Goal: Task Accomplishment & Management: Manage account settings

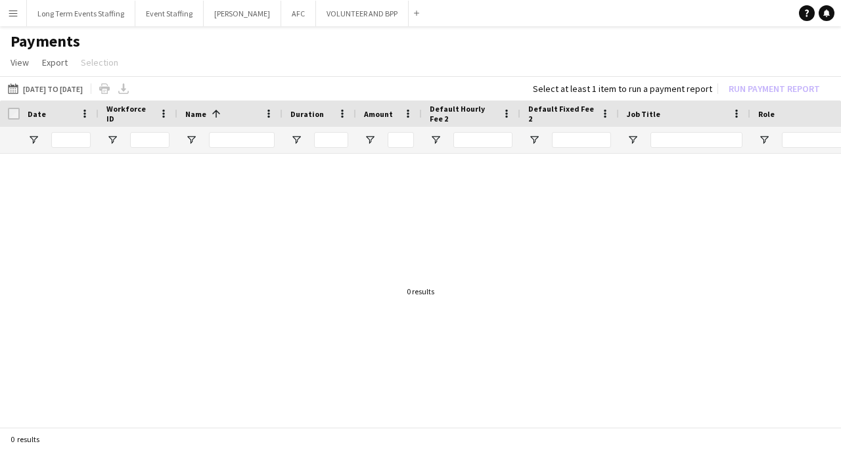
click at [10, 16] on app-icon "Menu" at bounding box center [13, 13] width 11 height 11
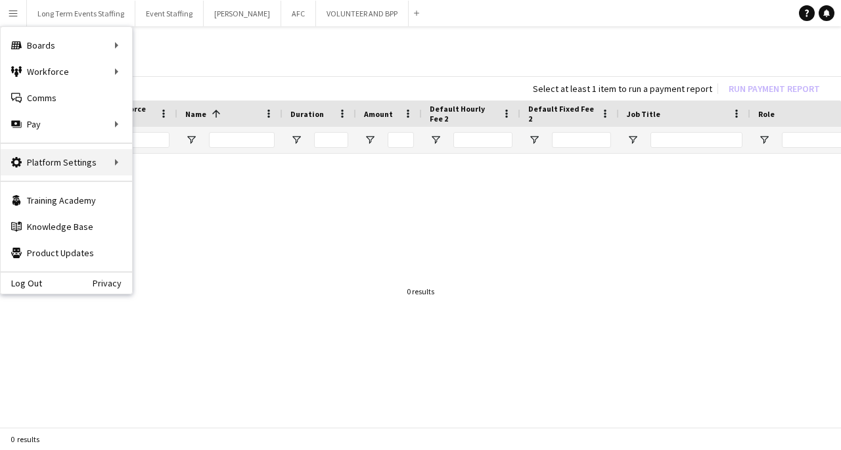
click at [101, 166] on div "Platform Settings Platform Settings" at bounding box center [66, 162] width 131 height 26
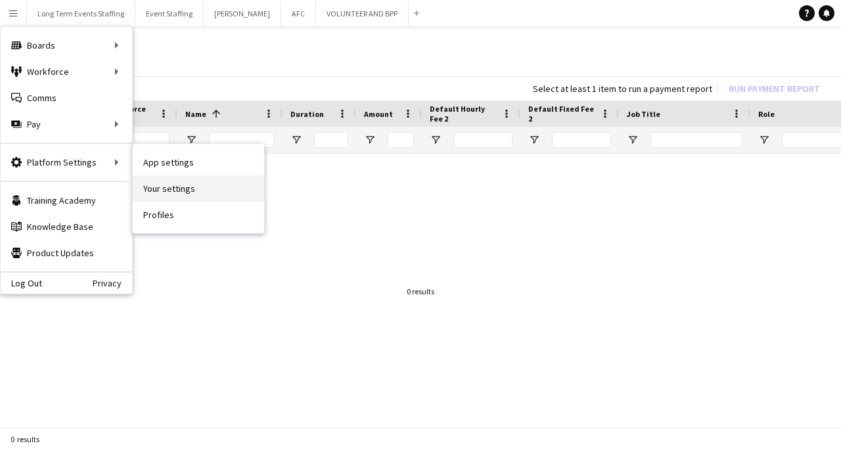
click at [196, 192] on link "Your settings" at bounding box center [198, 188] width 131 height 26
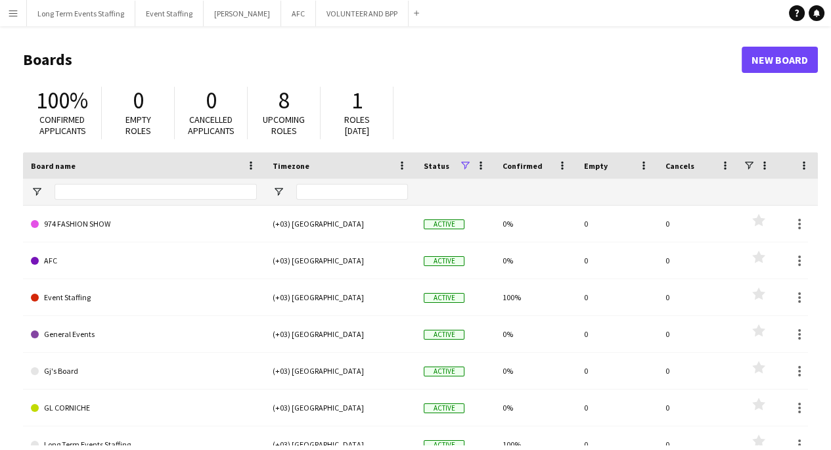
click at [13, 14] on app-icon "Menu" at bounding box center [13, 13] width 11 height 11
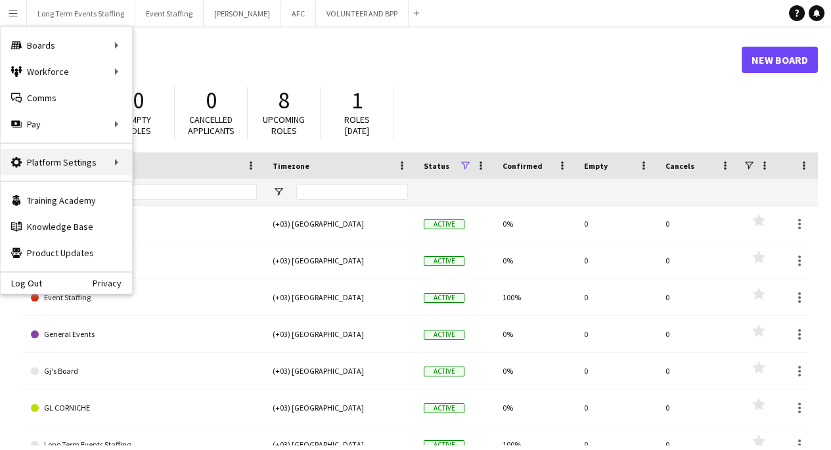
click at [102, 162] on div "Platform Settings Platform Settings" at bounding box center [66, 162] width 131 height 26
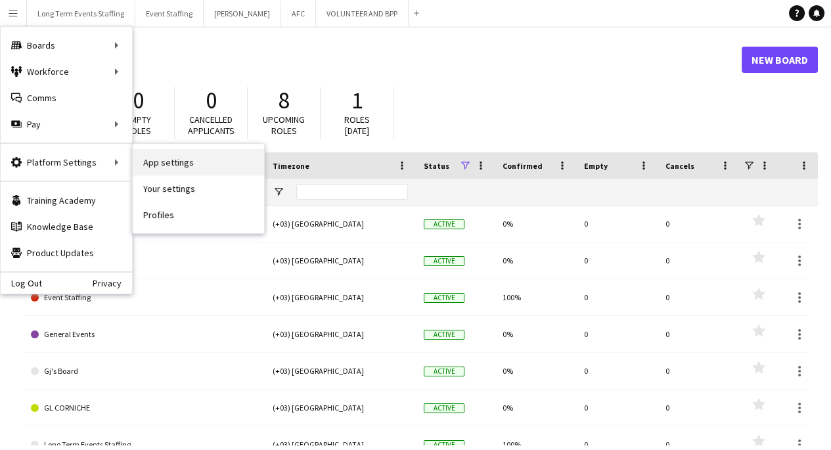
click at [212, 162] on link "App settings" at bounding box center [198, 162] width 131 height 26
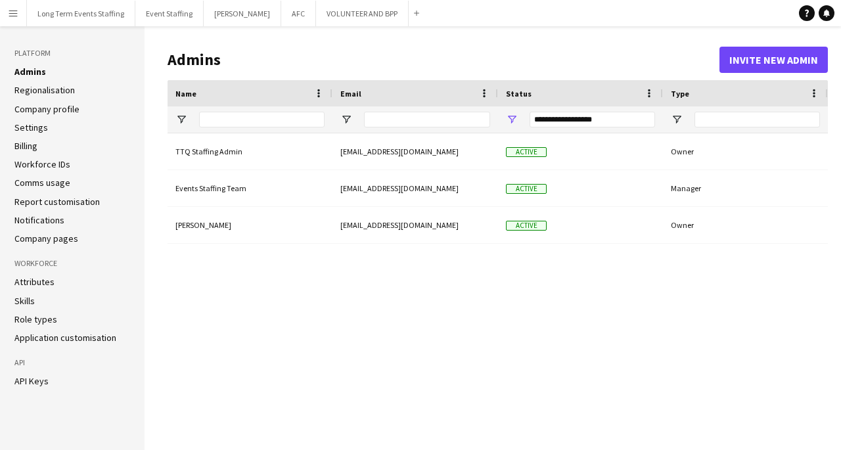
click at [83, 133] on li "Settings" at bounding box center [72, 128] width 116 height 12
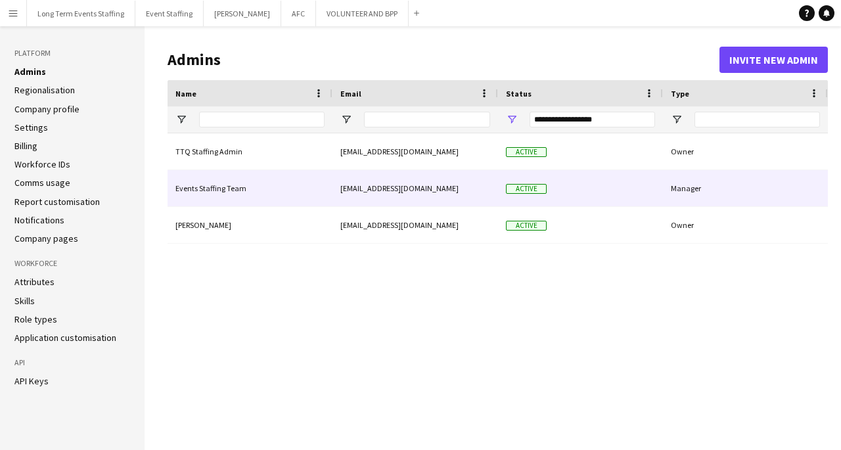
click at [446, 196] on div "events@trinityqatar.com" at bounding box center [415, 188] width 166 height 36
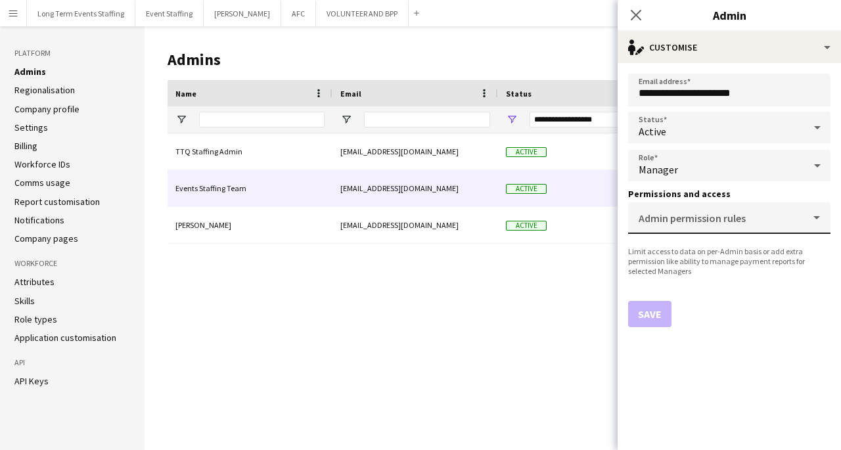
click at [661, 214] on mat-label "Admin permission rules" at bounding box center [692, 218] width 107 height 13
click at [661, 218] on input "Admin permission rules" at bounding box center [727, 223] width 176 height 10
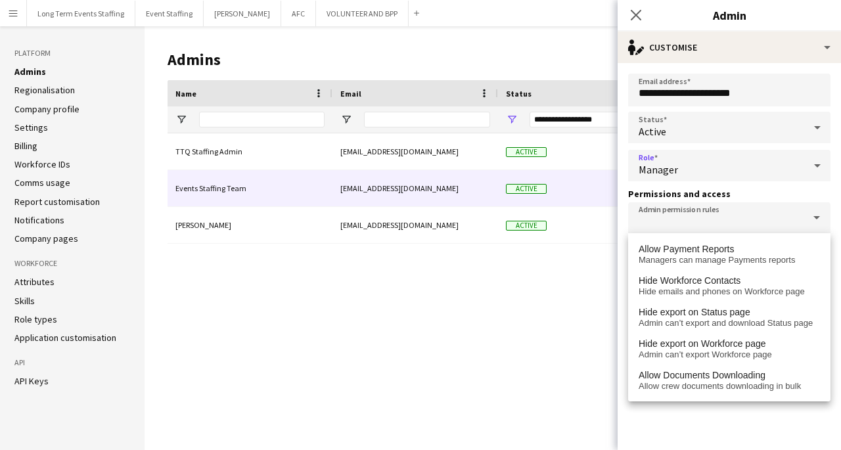
click at [677, 169] on div "Manager" at bounding box center [716, 166] width 176 height 32
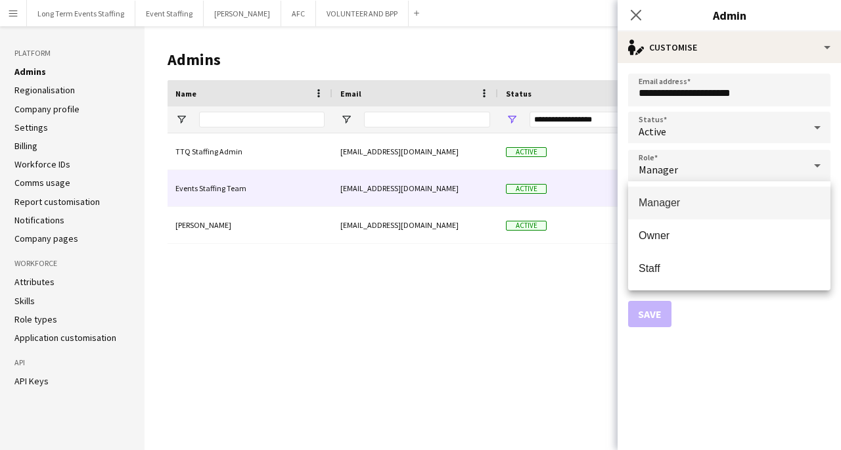
click at [676, 129] on div at bounding box center [420, 225] width 841 height 450
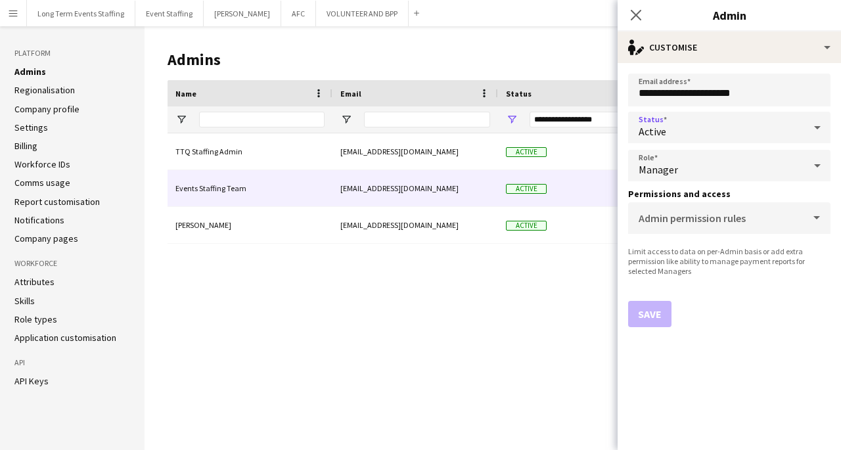
click at [676, 129] on div "Active" at bounding box center [716, 128] width 176 height 32
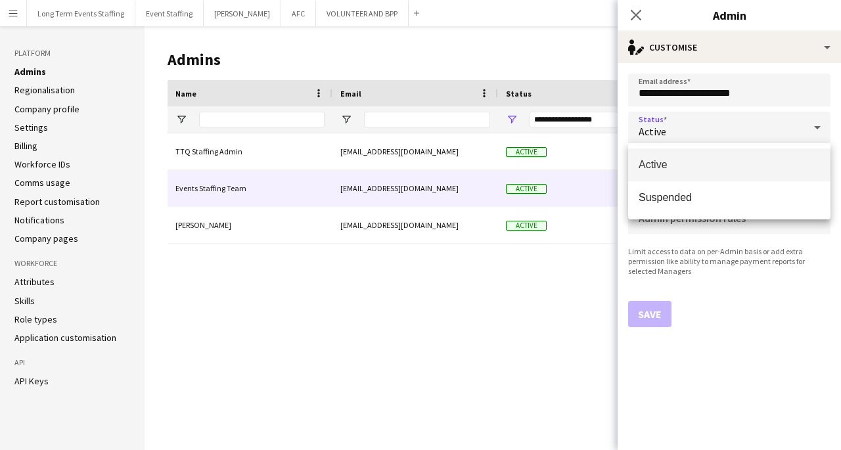
click at [455, 228] on div at bounding box center [420, 225] width 841 height 450
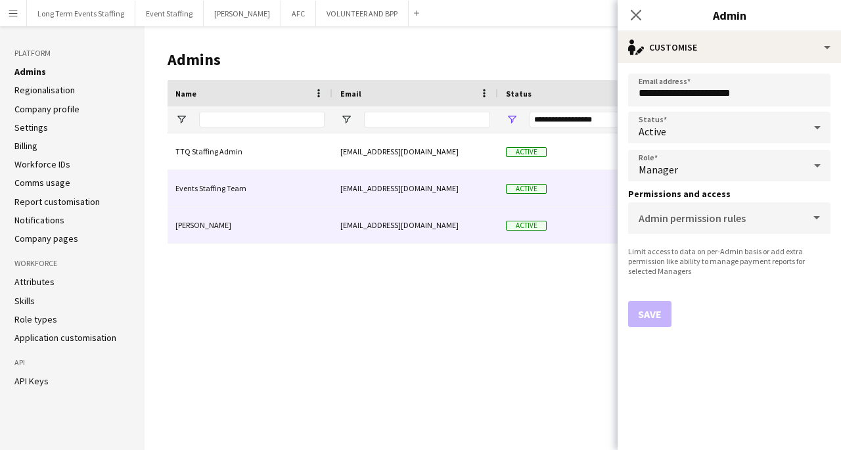
click at [455, 228] on div "finance@trinityqatar.com" at bounding box center [415, 225] width 166 height 36
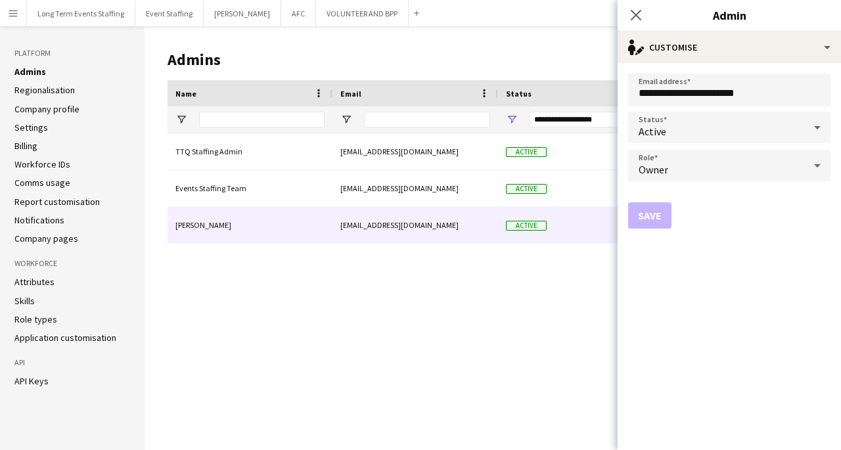
click at [715, 169] on div "Owner" at bounding box center [716, 166] width 176 height 32
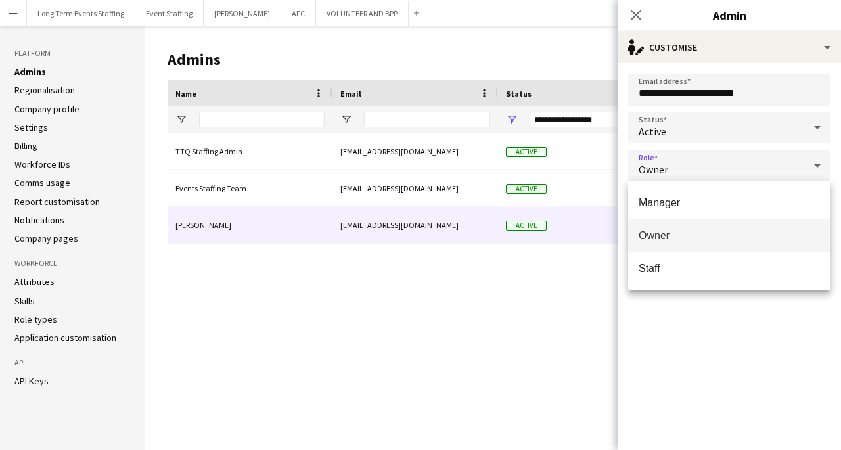
click at [694, 127] on div at bounding box center [420, 225] width 841 height 450
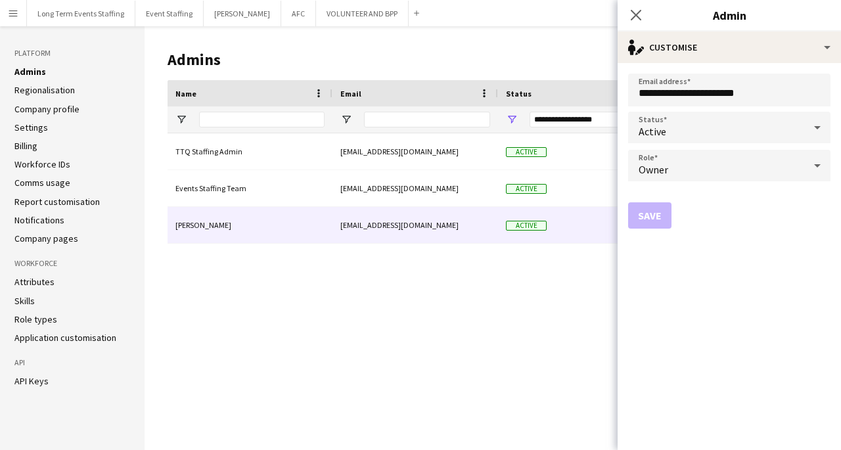
click at [719, 133] on div "Active" at bounding box center [716, 128] width 176 height 32
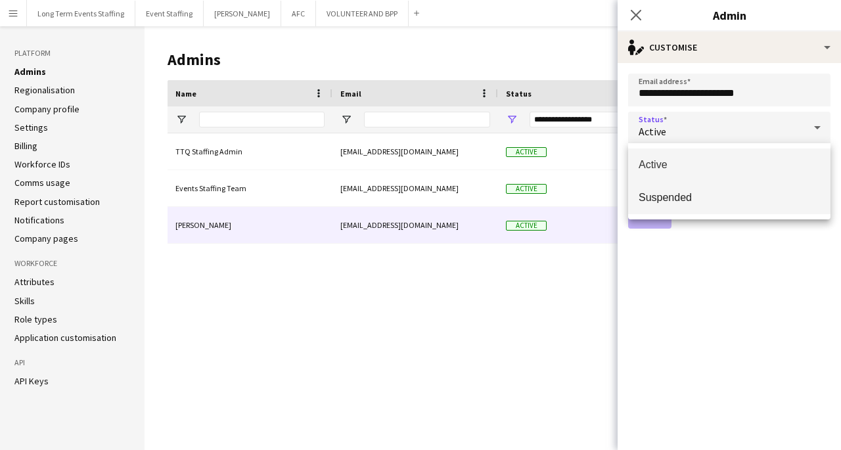
click at [723, 196] on span "Suspended" at bounding box center [729, 197] width 181 height 12
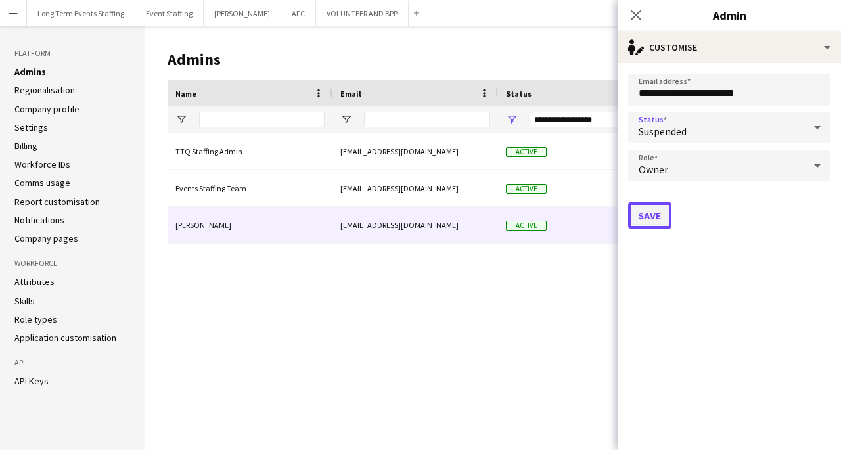
click at [651, 223] on button "Save" at bounding box center [649, 215] width 43 height 26
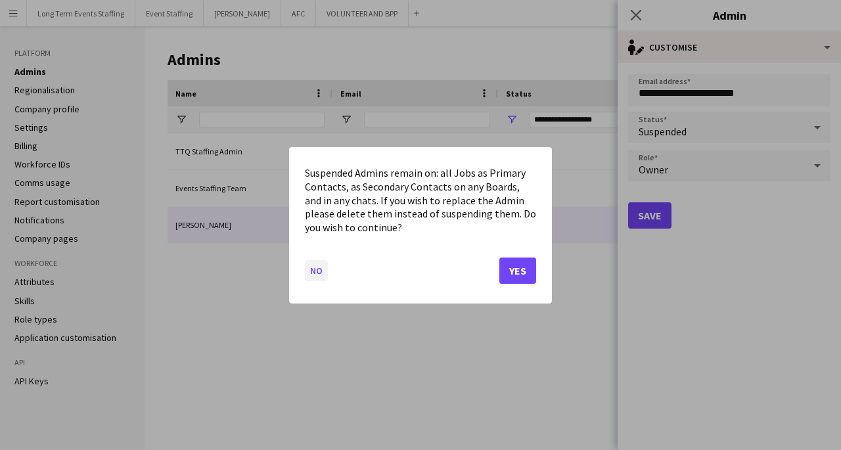
click at [320, 271] on button "No" at bounding box center [316, 269] width 23 height 21
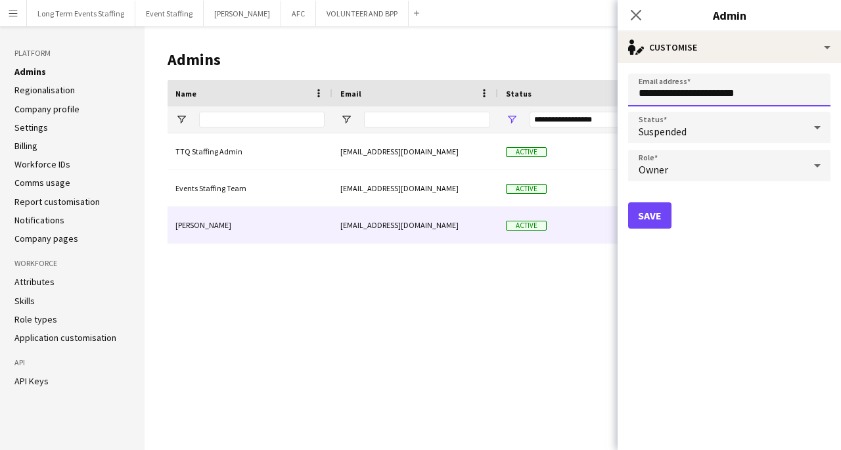
click at [743, 91] on input "**********" at bounding box center [729, 90] width 202 height 33
click at [504, 321] on div "TTQ Staffing Admin admin@trinityqatar.com Active Owner Events Staffing Team eve…" at bounding box center [498, 281] width 660 height 296
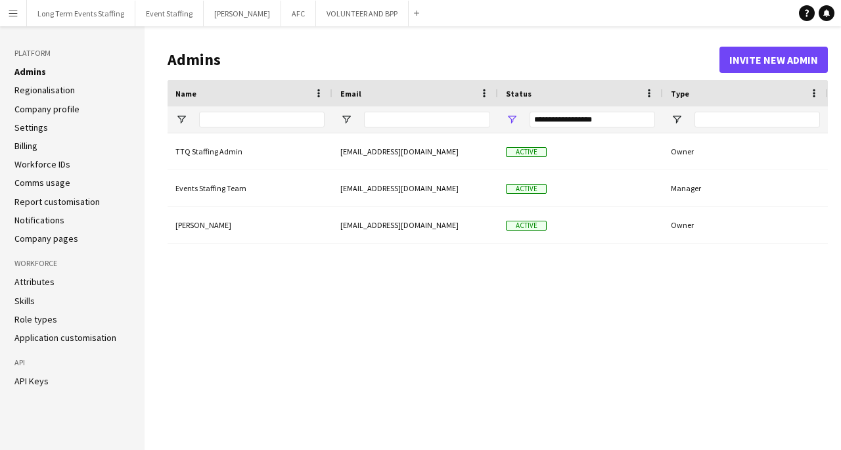
click at [252, 194] on div "Events Staffing Team" at bounding box center [250, 188] width 165 height 36
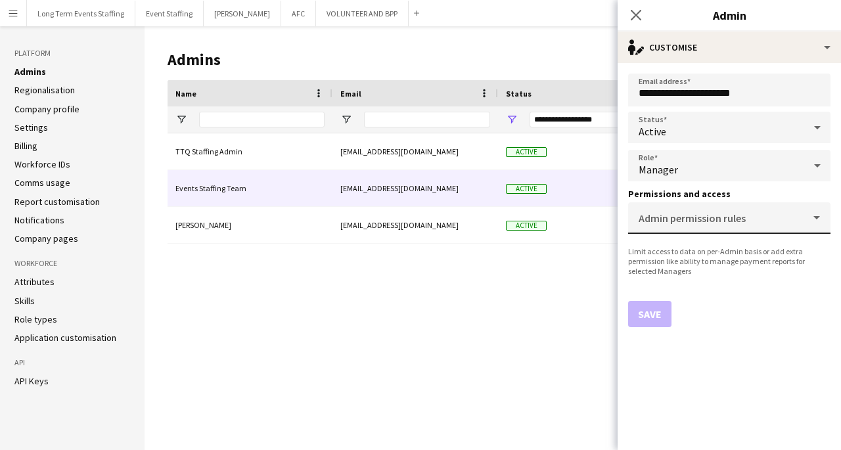
click at [714, 212] on mat-label "Admin permission rules" at bounding box center [692, 218] width 107 height 13
click at [714, 218] on input "Admin permission rules" at bounding box center [727, 223] width 176 height 10
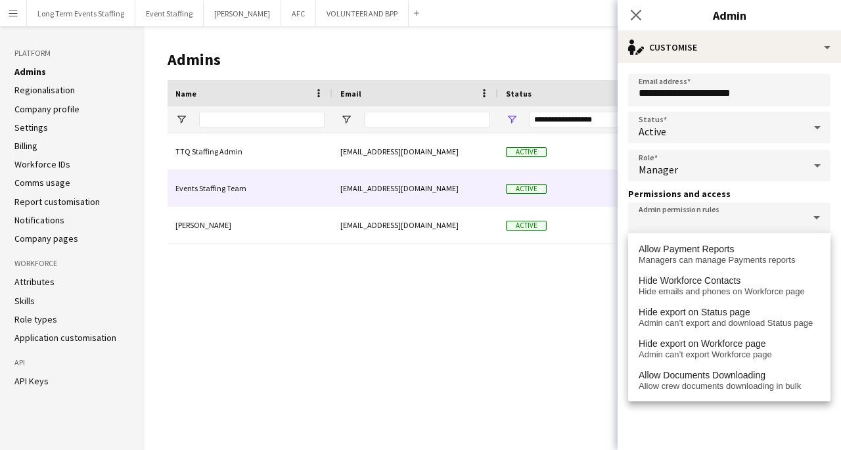
click at [517, 317] on div "TTQ Staffing Admin admin@trinityqatar.com Active Owner Events Staffing Team eve…" at bounding box center [498, 281] width 660 height 296
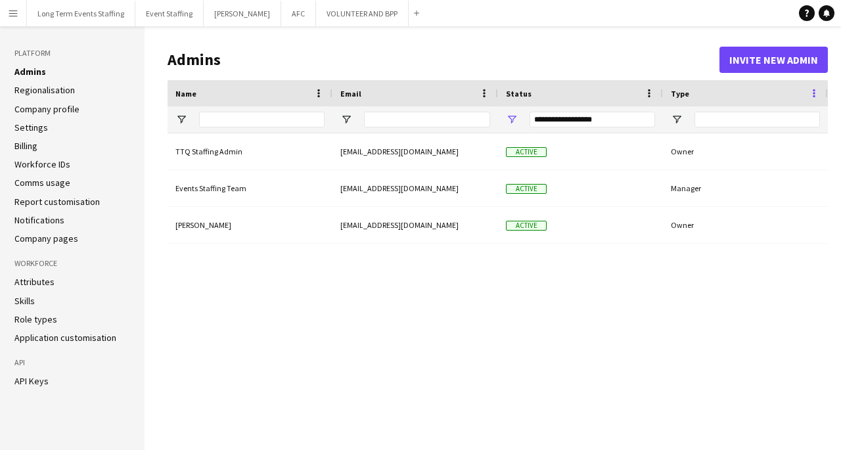
click at [818, 88] on span at bounding box center [814, 93] width 12 height 12
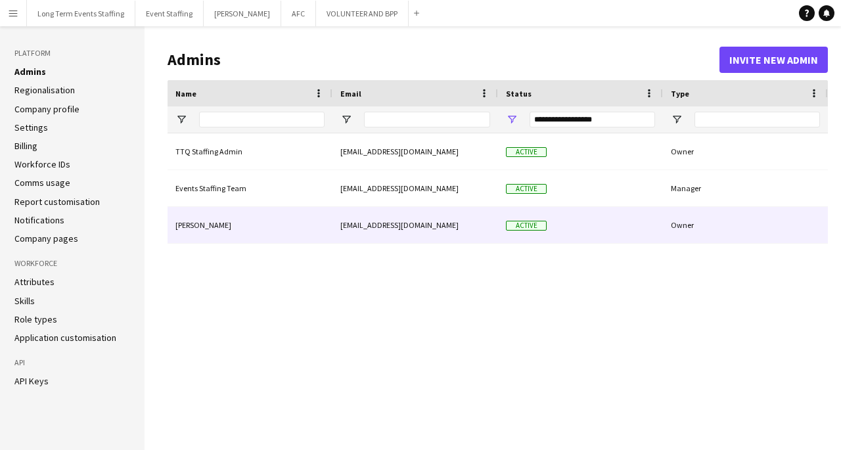
click at [223, 235] on div "Christianne Tayson" at bounding box center [250, 225] width 165 height 36
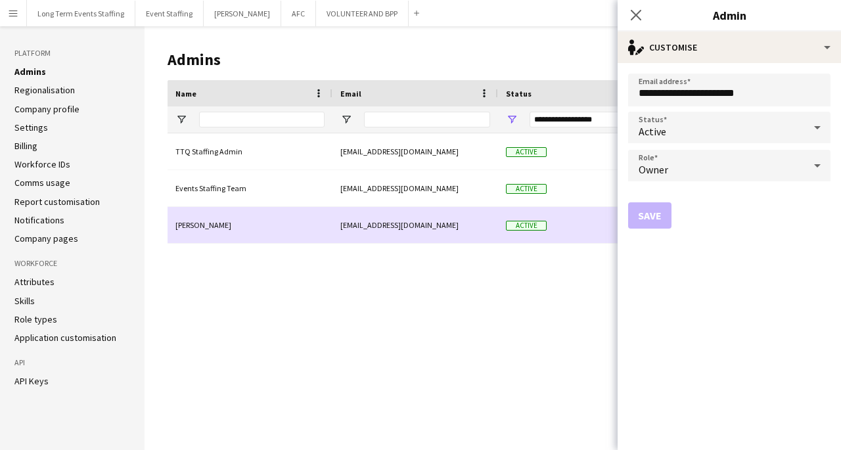
click at [745, 134] on div "Active" at bounding box center [716, 128] width 176 height 32
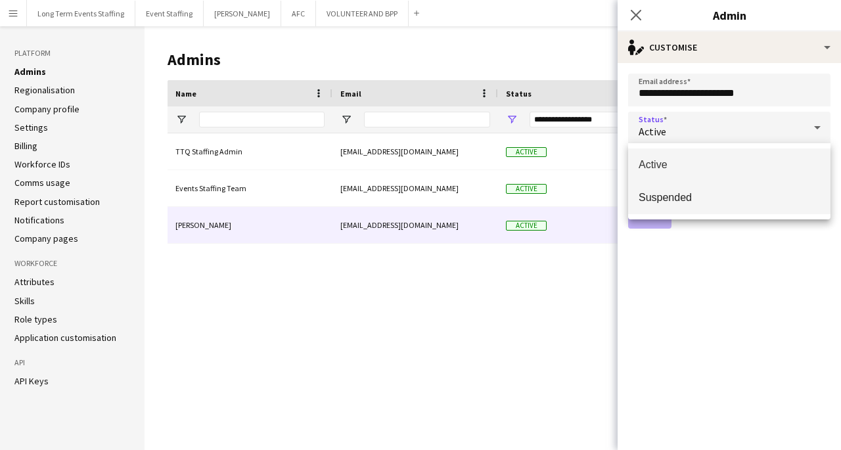
click at [704, 200] on span "Suspended" at bounding box center [729, 197] width 181 height 12
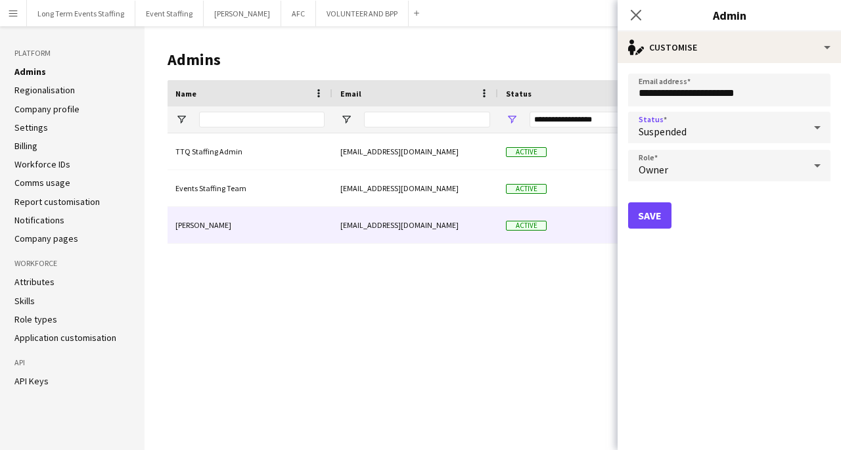
click at [655, 225] on button "Save" at bounding box center [649, 215] width 43 height 26
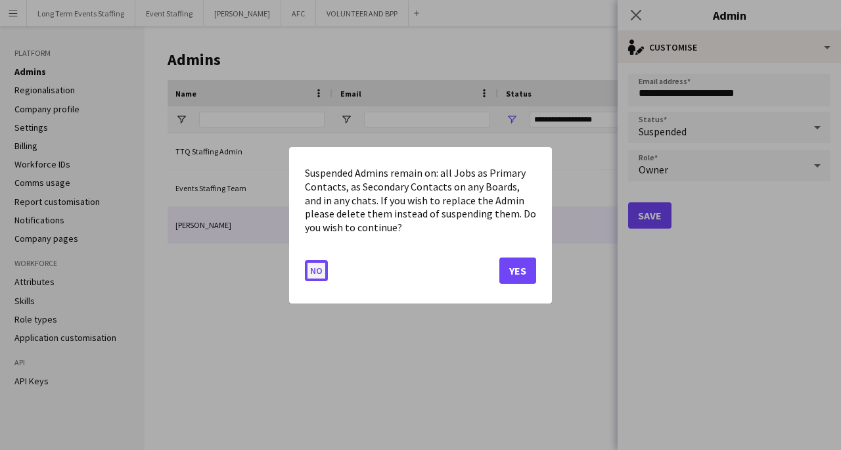
click at [315, 260] on button "No" at bounding box center [316, 269] width 23 height 21
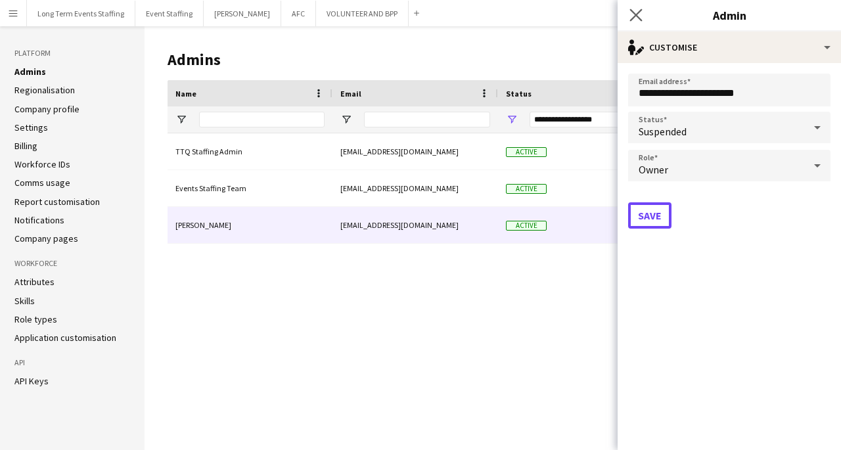
click at [639, 20] on app-icon "Close pop-in" at bounding box center [636, 15] width 19 height 19
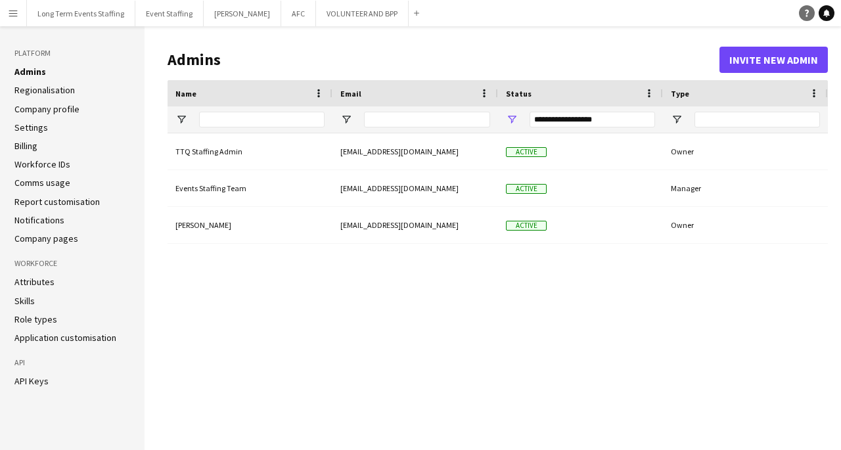
click at [811, 14] on link "Help" at bounding box center [807, 13] width 16 height 16
click at [407, 306] on div "TTQ Staffing Admin admin@trinityqatar.com Active Owner Events Staffing Team eve…" at bounding box center [498, 281] width 660 height 296
click at [680, 227] on div "Owner" at bounding box center [745, 225] width 165 height 36
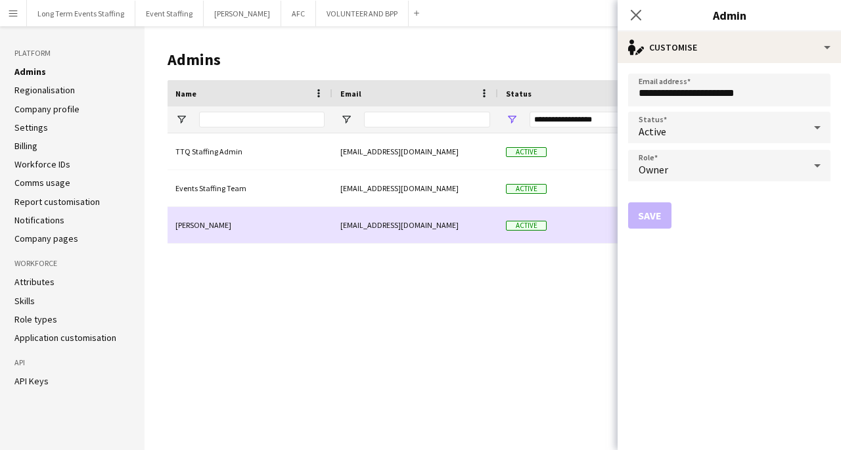
click at [746, 160] on div "Owner" at bounding box center [716, 166] width 176 height 32
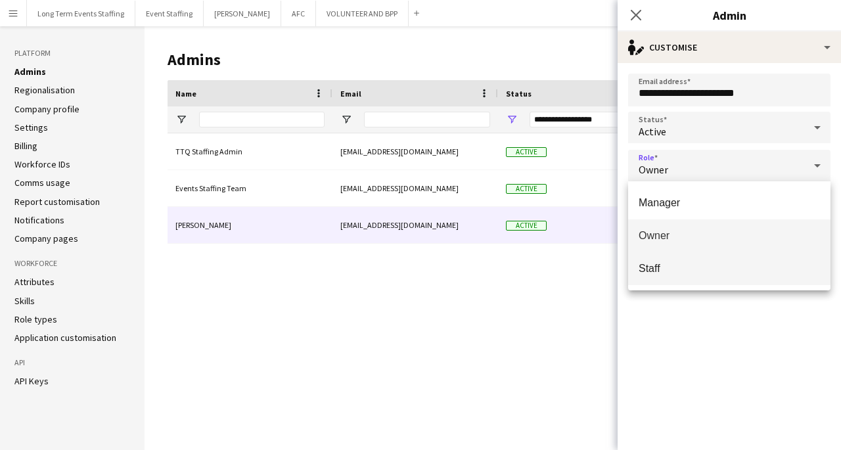
click at [686, 275] on mat-option "Staff" at bounding box center [729, 268] width 202 height 33
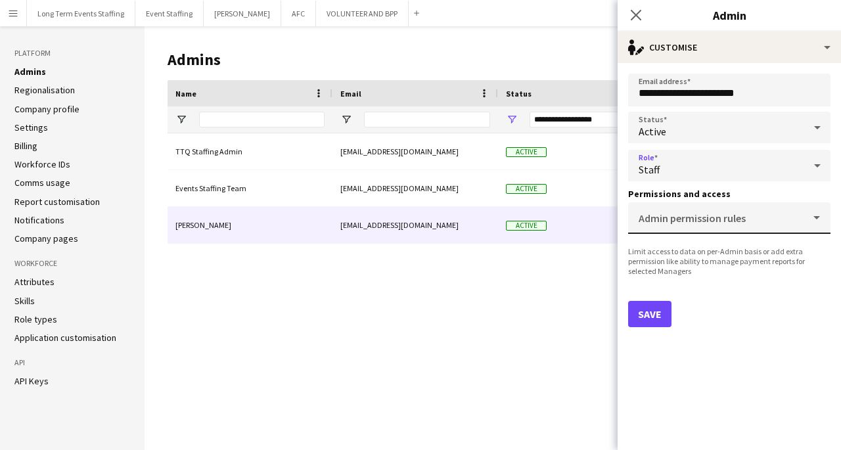
click at [728, 221] on mat-label "Admin permission rules" at bounding box center [692, 218] width 107 height 13
click at [728, 221] on input "Admin permission rules" at bounding box center [727, 223] width 176 height 10
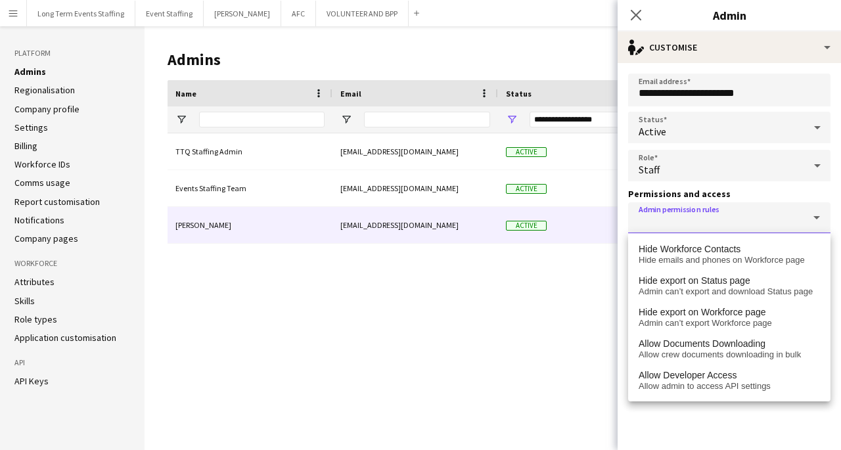
click at [580, 376] on div "TTQ Staffing Admin admin@trinityqatar.com Active Owner Events Staffing Team eve…" at bounding box center [498, 281] width 660 height 296
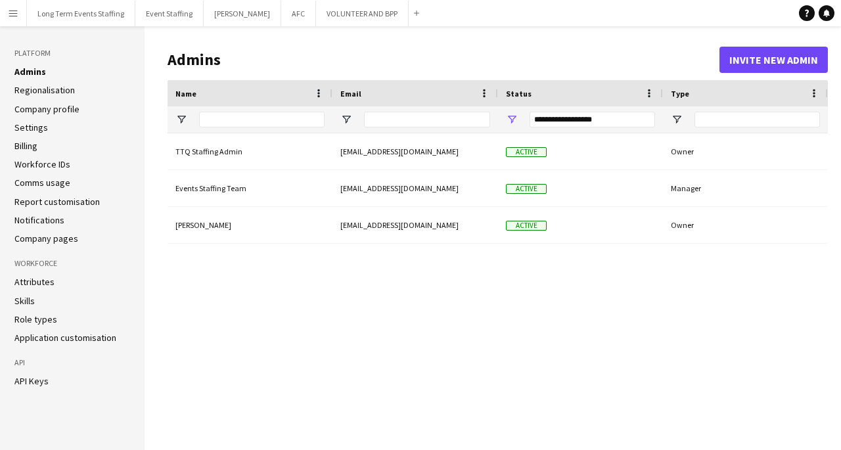
click at [719, 224] on div "Owner" at bounding box center [745, 225] width 165 height 36
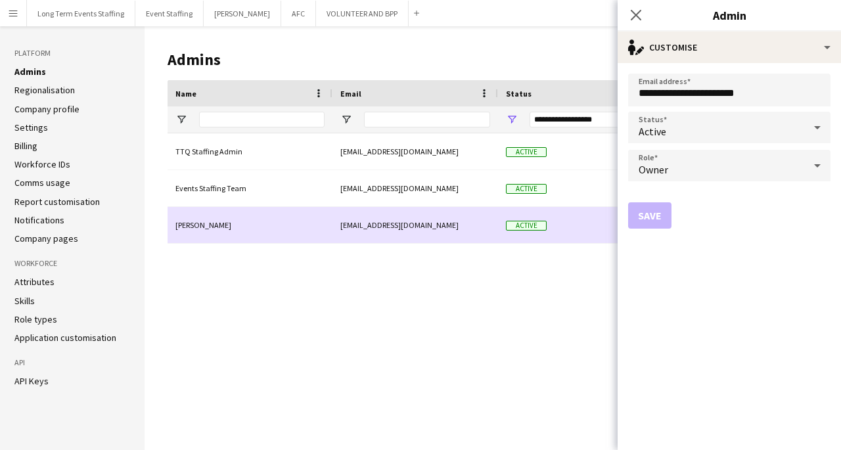
click at [729, 171] on div "Owner" at bounding box center [716, 166] width 176 height 32
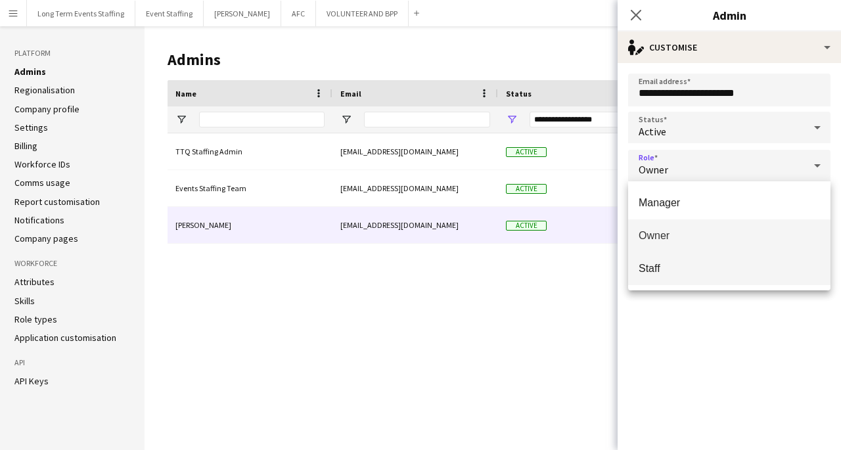
click at [686, 272] on span "Staff" at bounding box center [729, 268] width 181 height 12
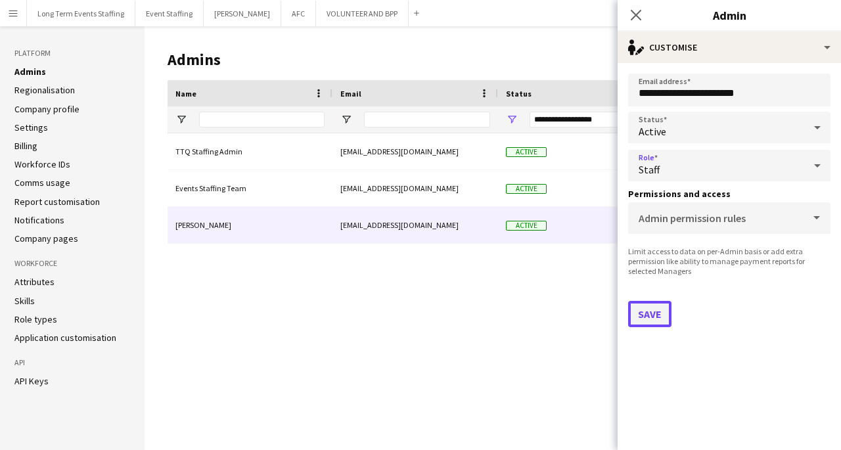
click at [659, 314] on button "Save" at bounding box center [649, 314] width 43 height 26
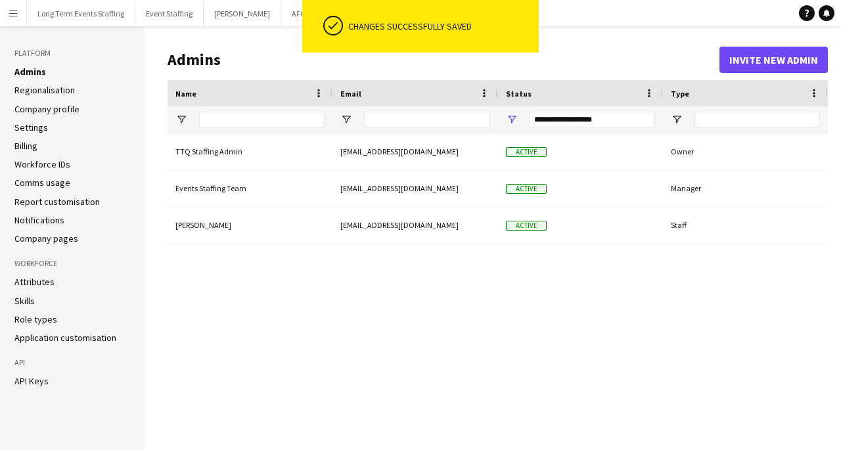
click at [465, 231] on div "finance@trinityqatar.com" at bounding box center [415, 225] width 166 height 36
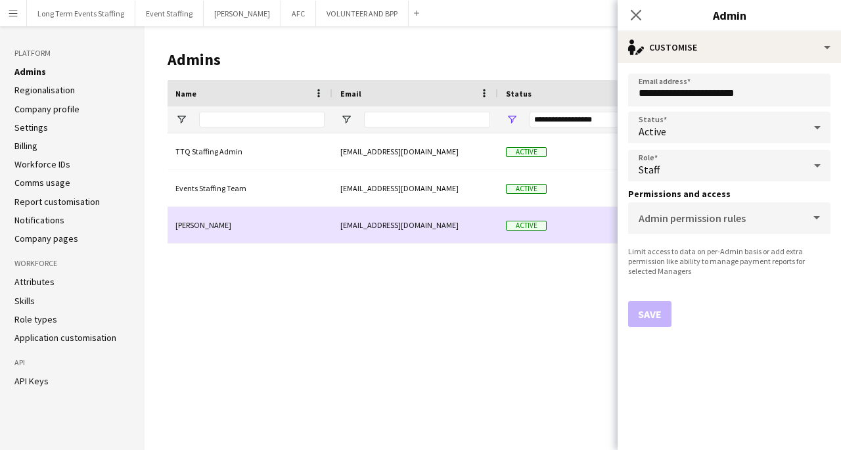
click at [702, 162] on div "Staff" at bounding box center [716, 166] width 176 height 32
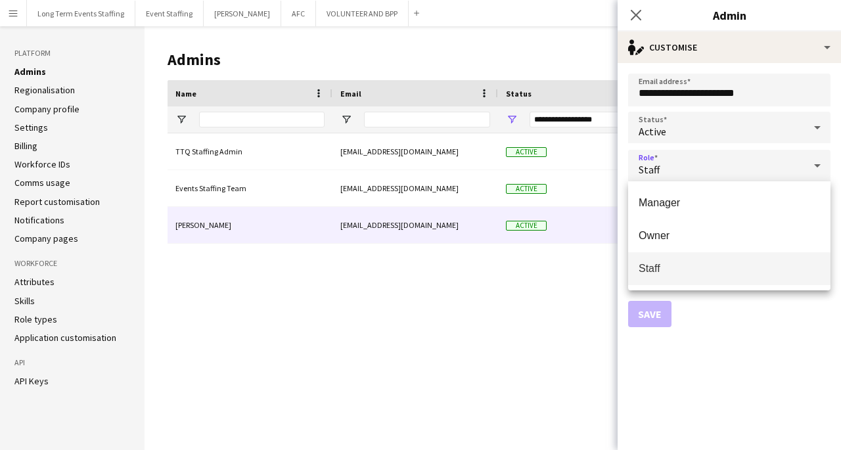
click at [529, 335] on div at bounding box center [420, 225] width 841 height 450
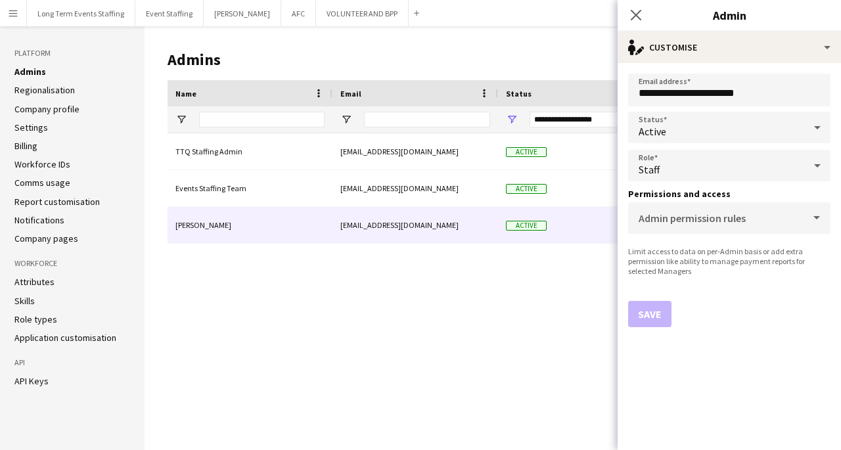
click at [312, 234] on div "Christianne Tayson" at bounding box center [250, 225] width 165 height 36
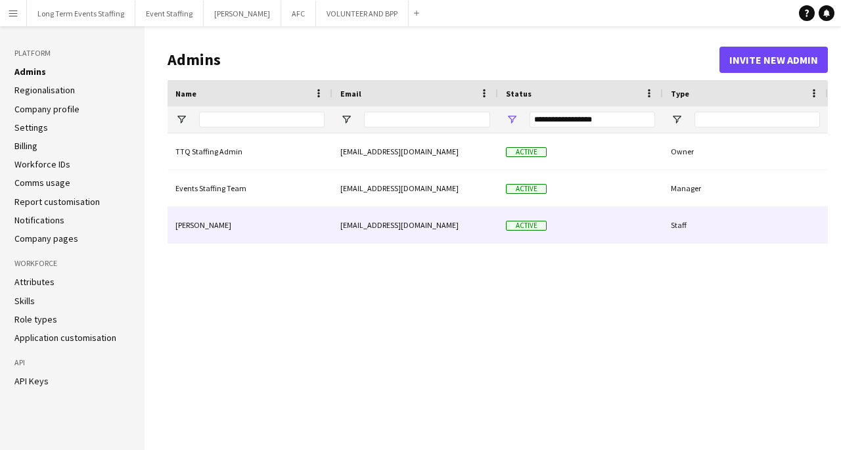
click at [296, 214] on div "Christianne Tayson" at bounding box center [250, 225] width 165 height 36
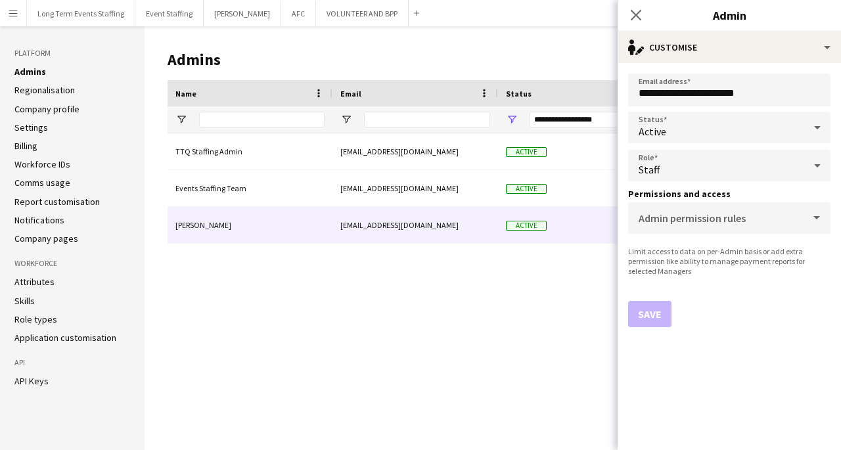
click at [362, 318] on div "TTQ Staffing Admin admin@trinityqatar.com Active Owner Events Staffing Team eve…" at bounding box center [498, 281] width 660 height 296
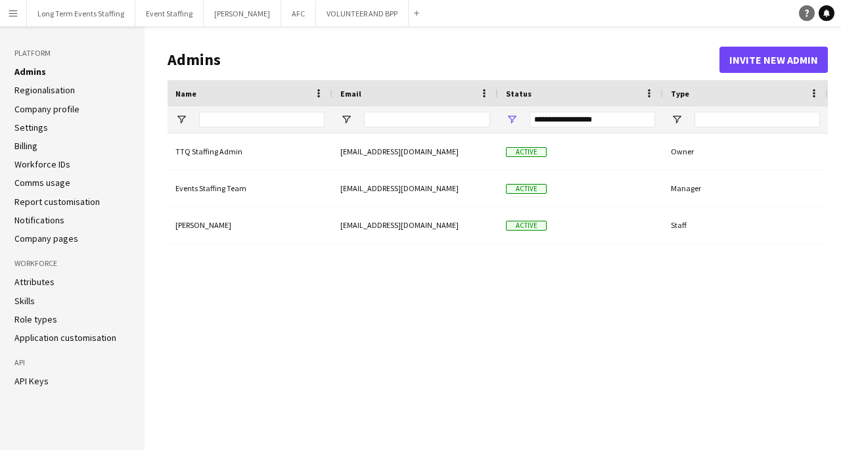
click at [804, 13] on icon "Help" at bounding box center [807, 13] width 8 height 8
click at [307, 305] on div "TTQ Staffing Admin admin@trinityqatar.com Active Owner Events Staffing Team eve…" at bounding box center [498, 281] width 660 height 296
click at [429, 315] on div "TTQ Staffing Admin admin@trinityqatar.com Active Owner Events Staffing Team eve…" at bounding box center [498, 281] width 660 height 296
click at [443, 68] on h1 "Admins" at bounding box center [444, 60] width 552 height 20
click at [515, 325] on div "TTQ Staffing Admin admin@trinityqatar.com Active Owner Events Staffing Team eve…" at bounding box center [498, 281] width 660 height 296
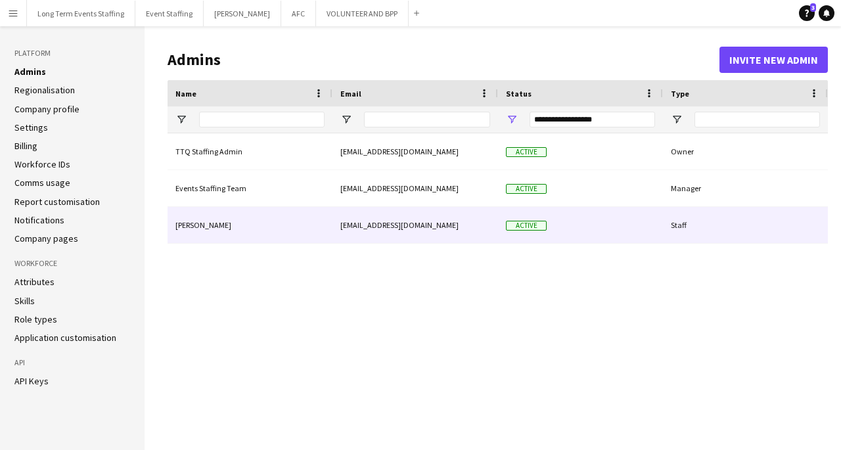
click at [589, 225] on div "Active" at bounding box center [580, 225] width 165 height 36
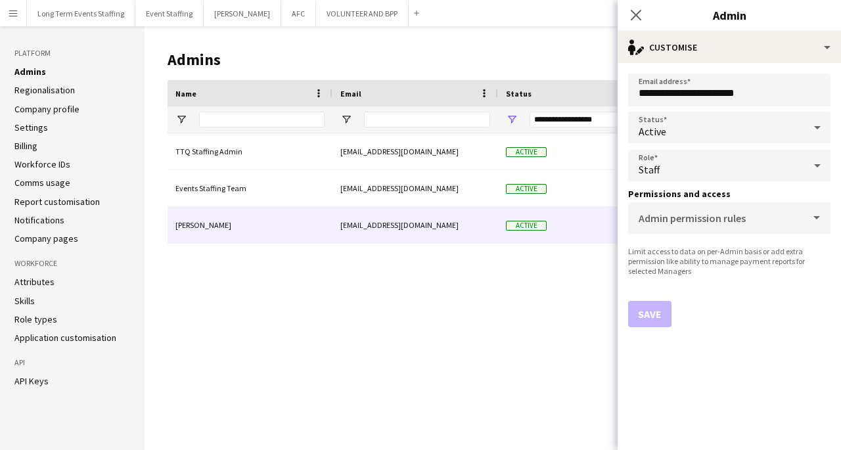
click at [692, 124] on div "Active" at bounding box center [716, 128] width 176 height 32
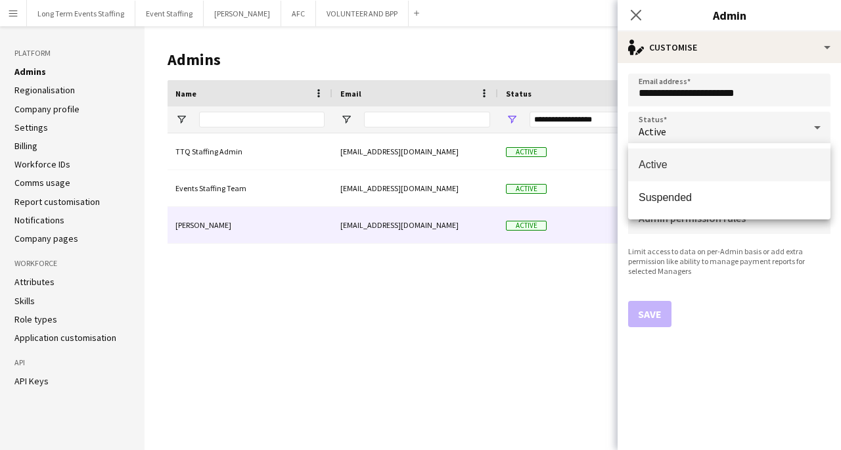
click at [528, 291] on div at bounding box center [420, 225] width 841 height 450
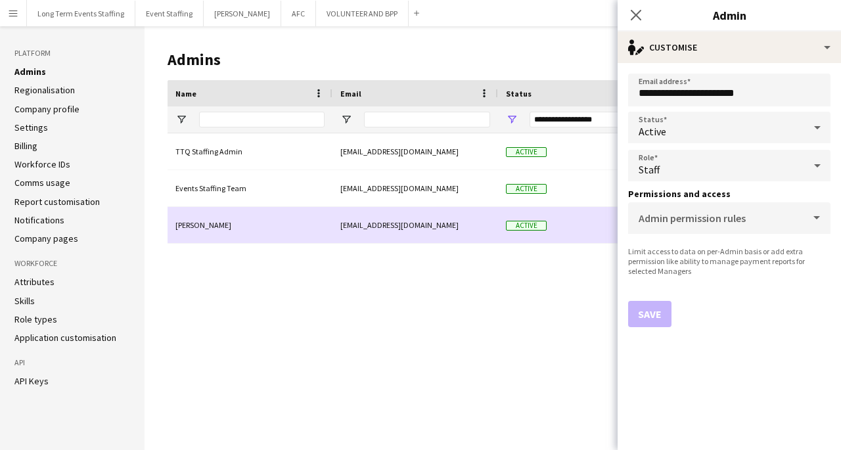
click at [263, 214] on div "Christianne Tayson" at bounding box center [250, 225] width 165 height 36
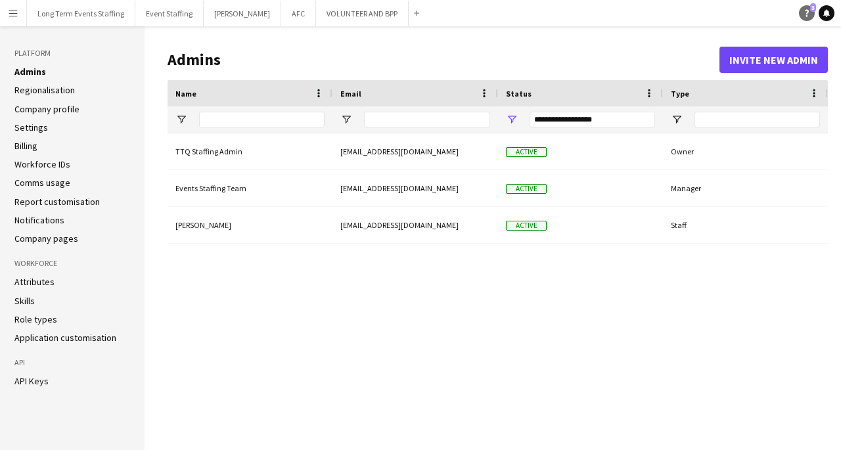
click at [805, 12] on icon "Help" at bounding box center [807, 13] width 8 height 8
